Goal: Find specific page/section: Find specific page/section

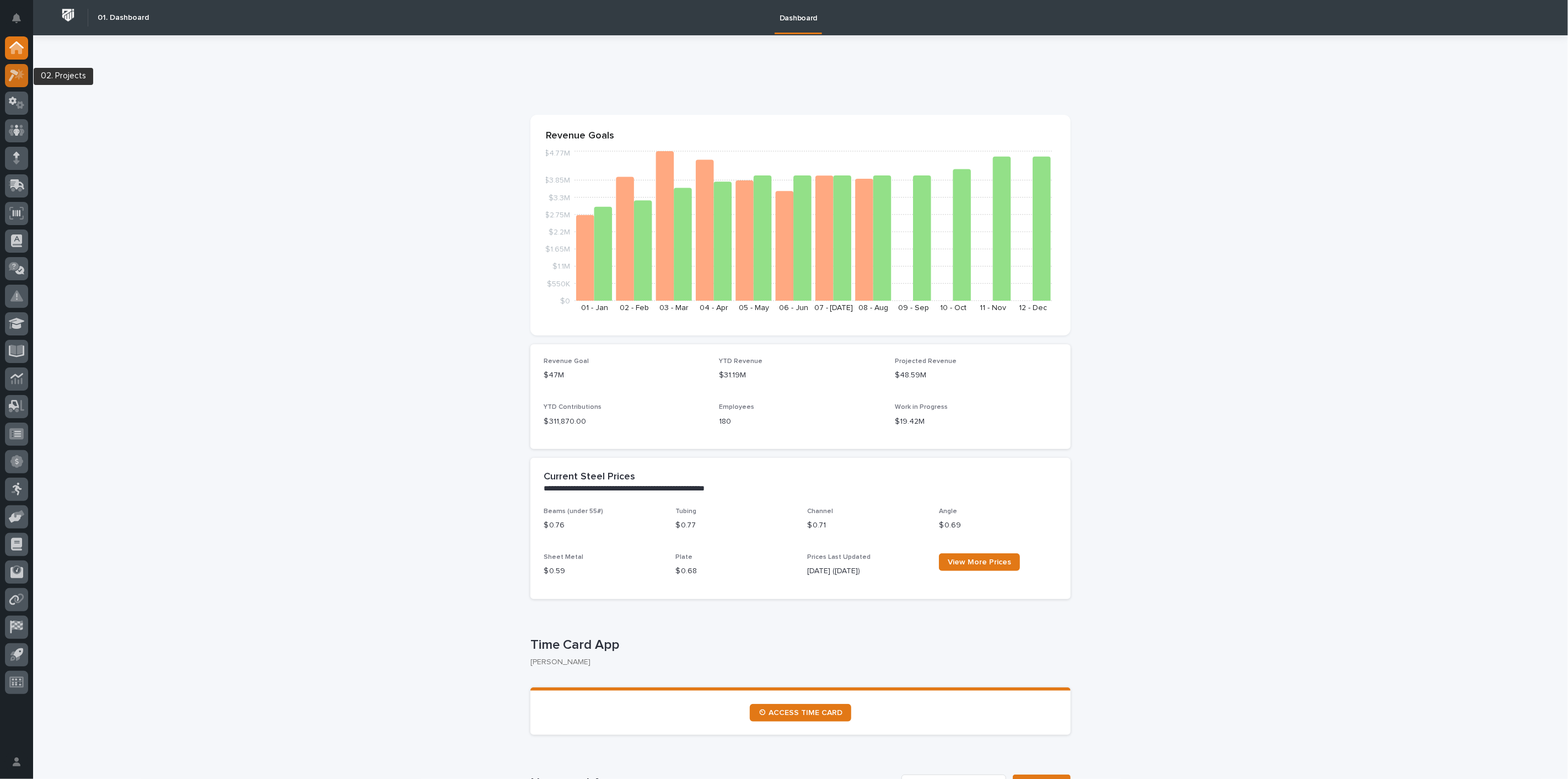
click at [21, 79] on icon at bounding box center [16, 75] width 16 height 13
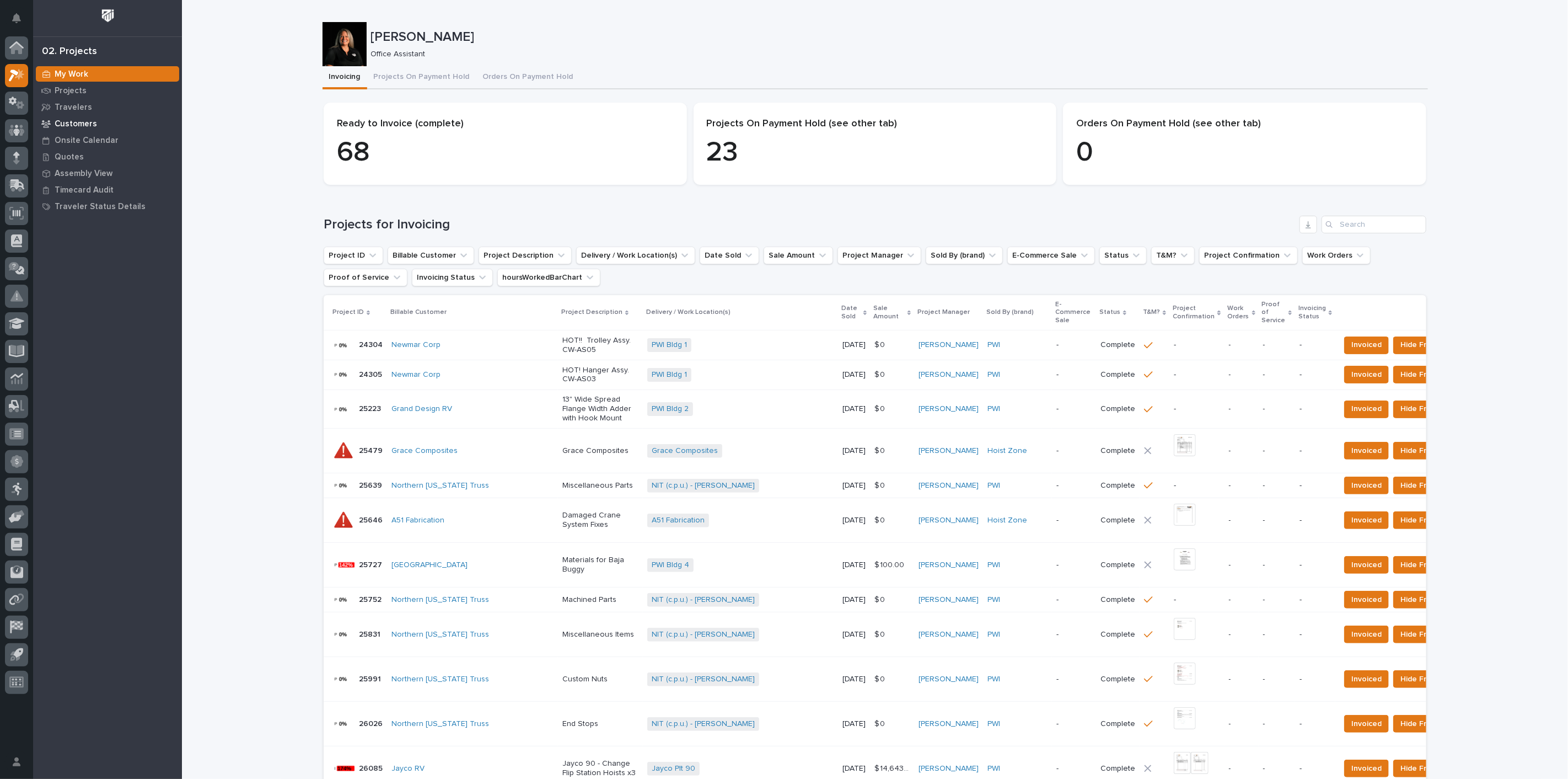
click at [77, 122] on p "Customers" at bounding box center [76, 124] width 43 height 10
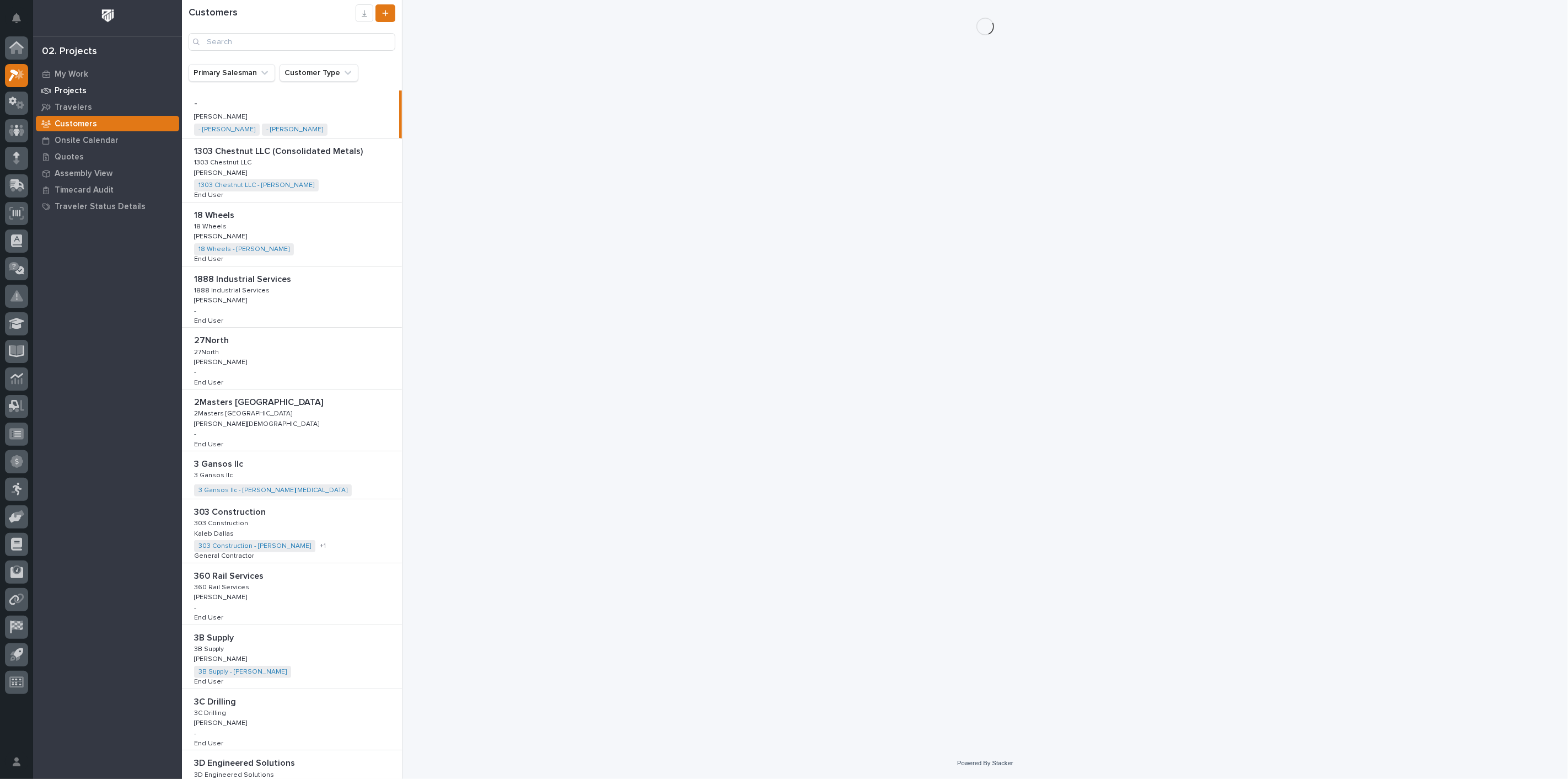
click at [56, 86] on p "Projects" at bounding box center [71, 91] width 32 height 10
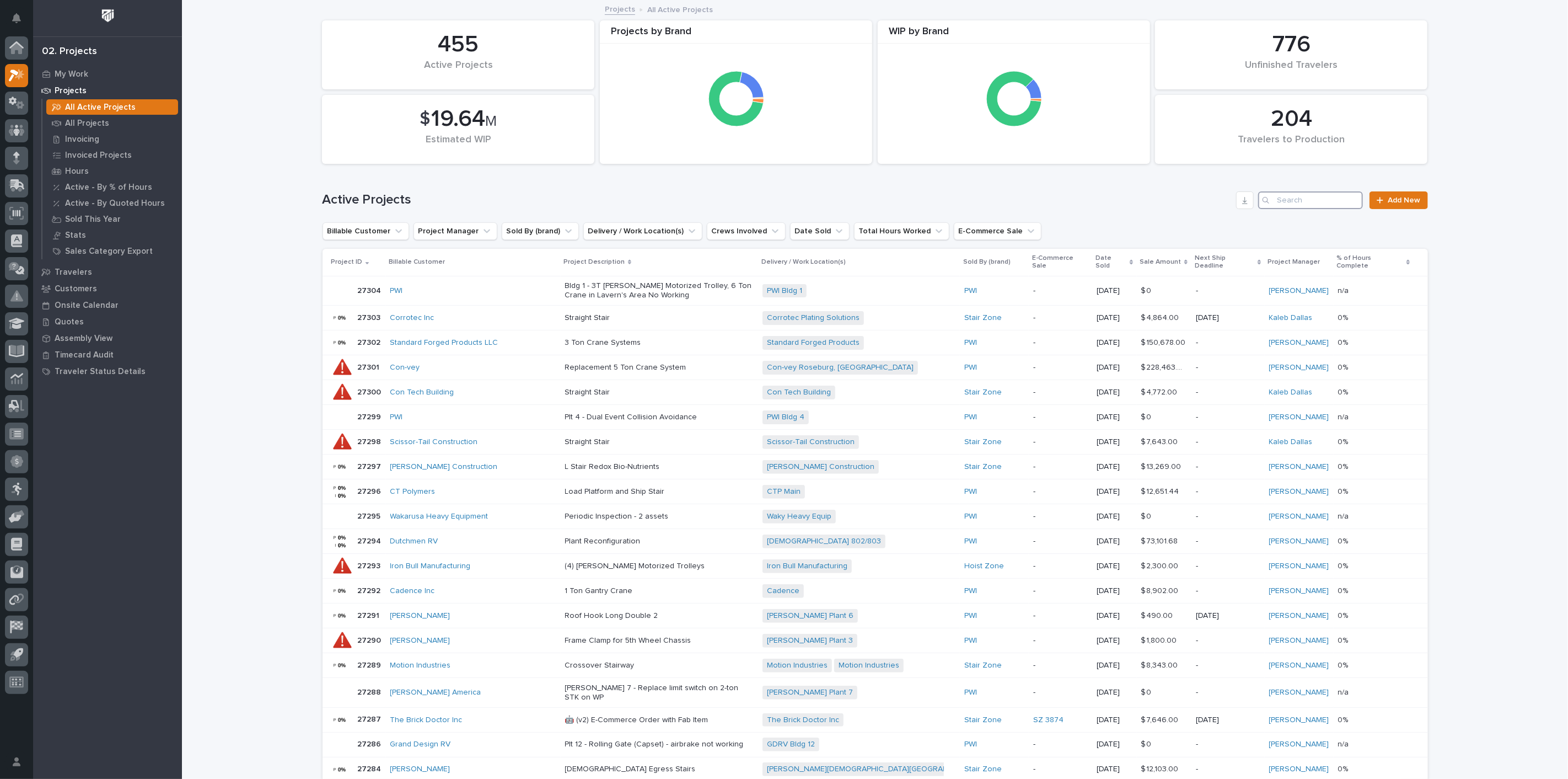
click at [1285, 205] on input "Search" at bounding box center [1311, 200] width 105 height 18
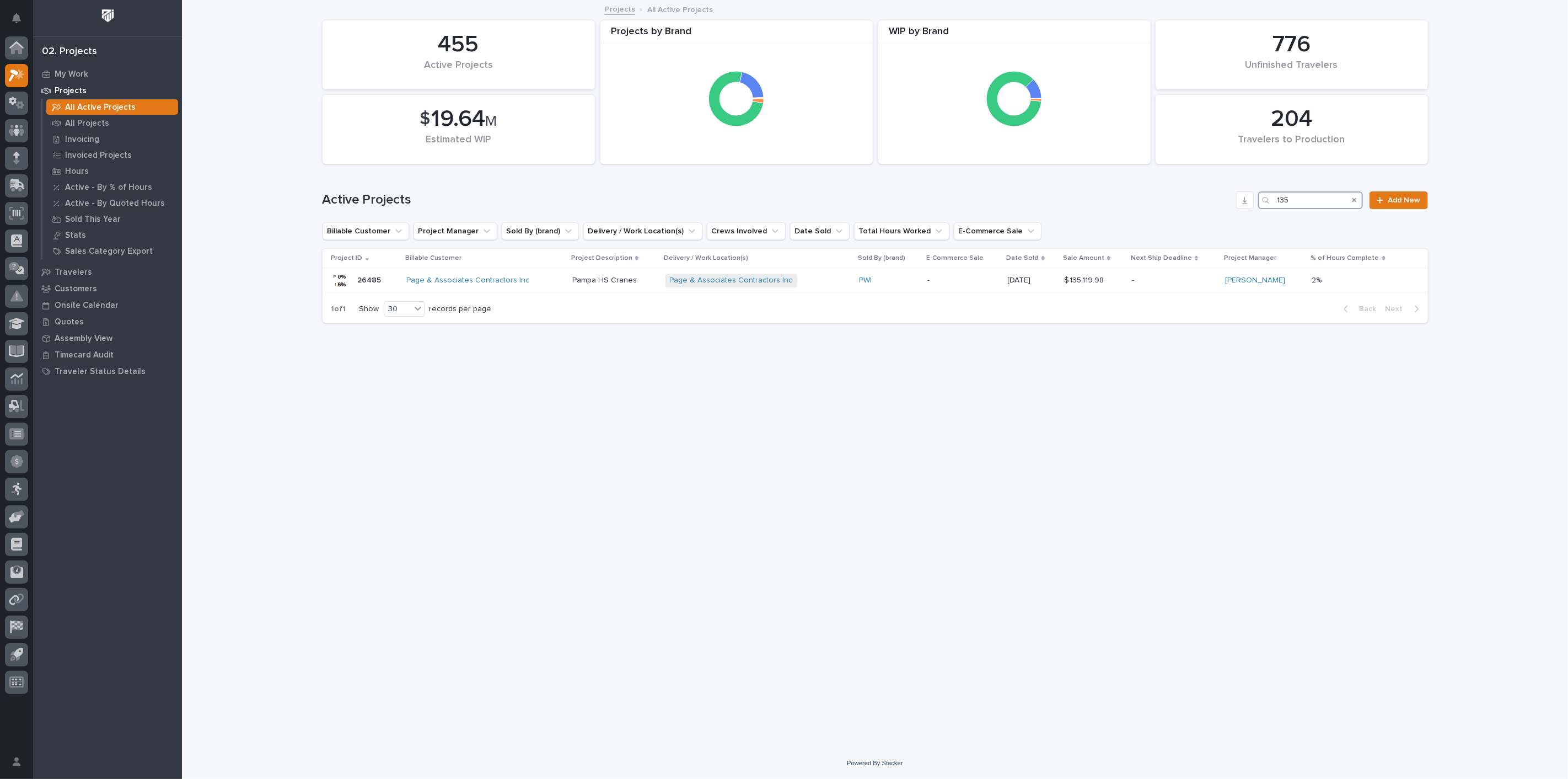
type input "135"
